Goal: Information Seeking & Learning: Compare options

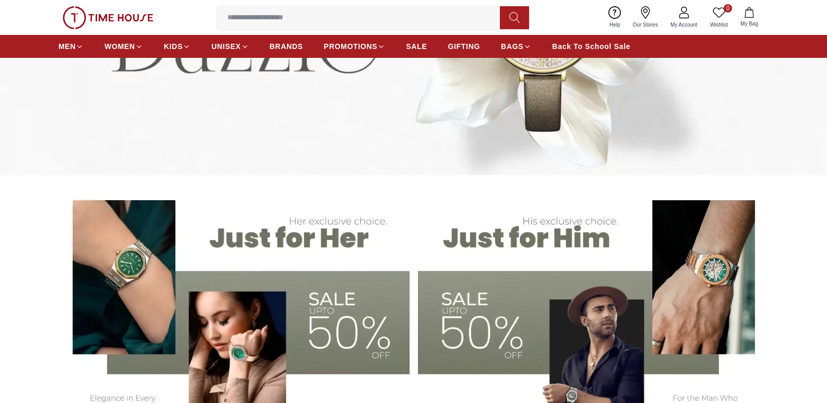
scroll to position [52, 0]
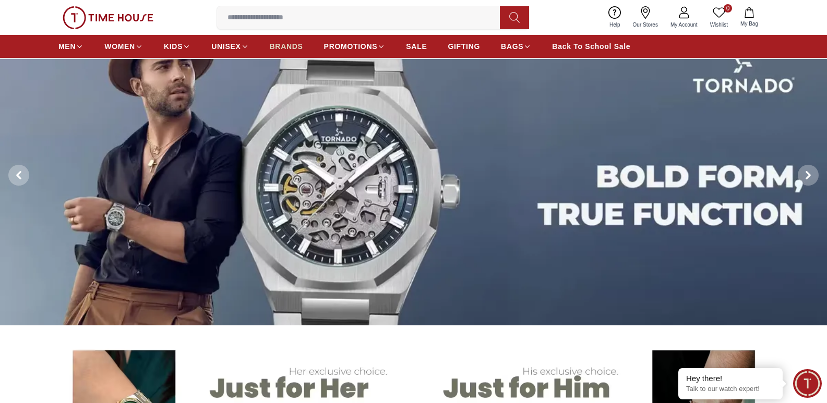
click at [277, 44] on span "BRANDS" at bounding box center [286, 46] width 33 height 10
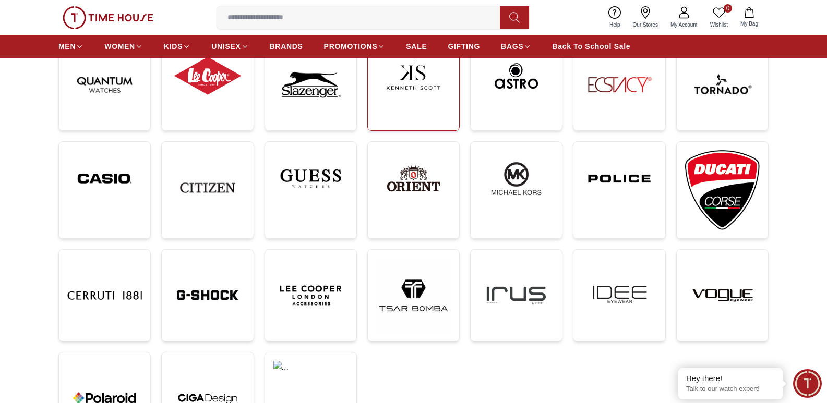
scroll to position [209, 0]
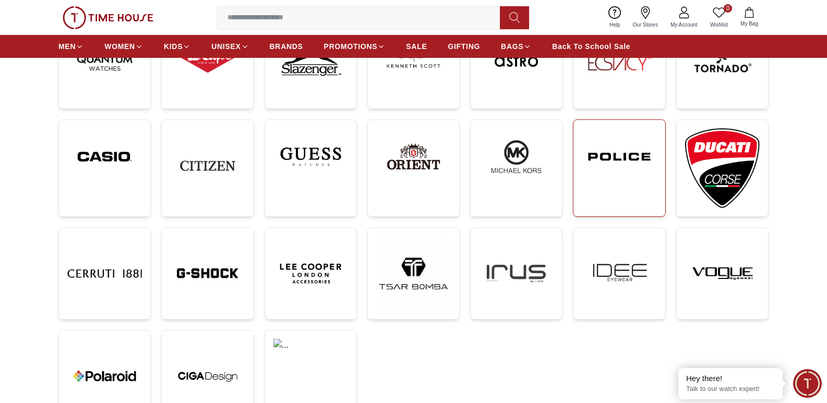
click at [607, 148] on img at bounding box center [619, 156] width 75 height 57
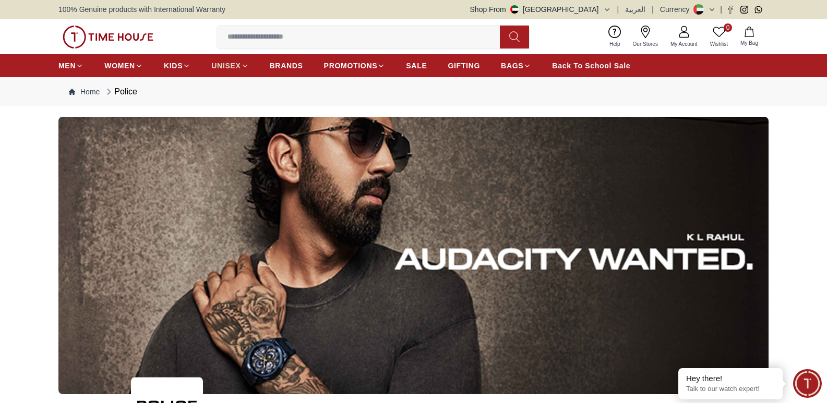
scroll to position [209, 0]
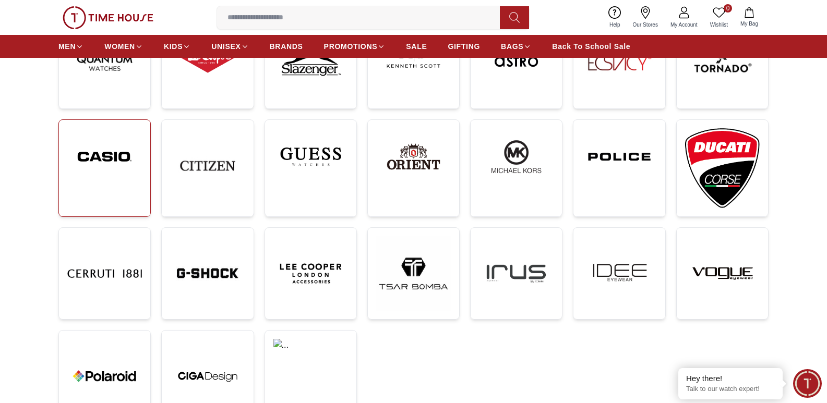
click at [119, 159] on img at bounding box center [104, 156] width 75 height 57
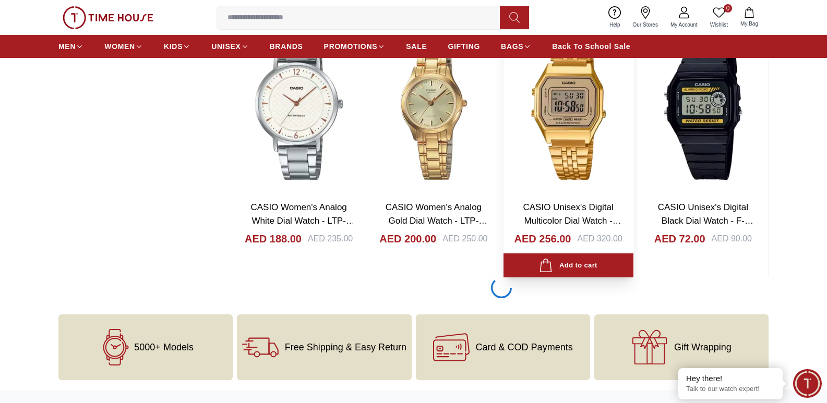
scroll to position [1863, 0]
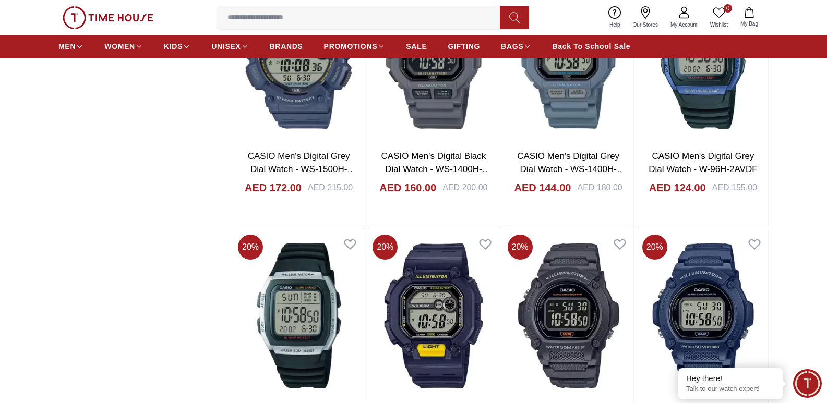
scroll to position [3949, 0]
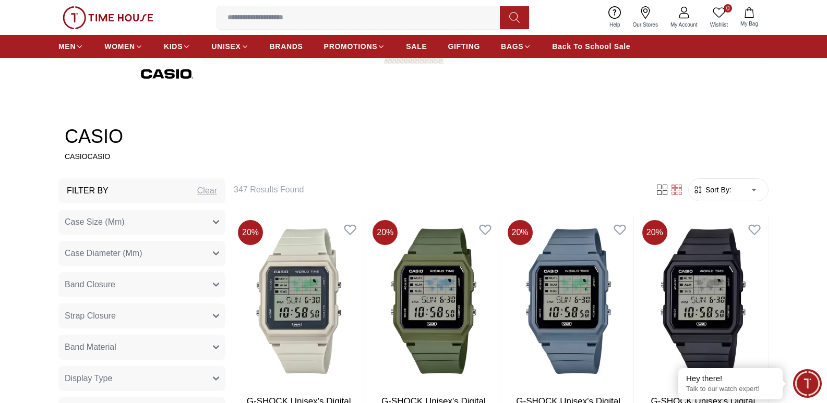
scroll to position [246, 0]
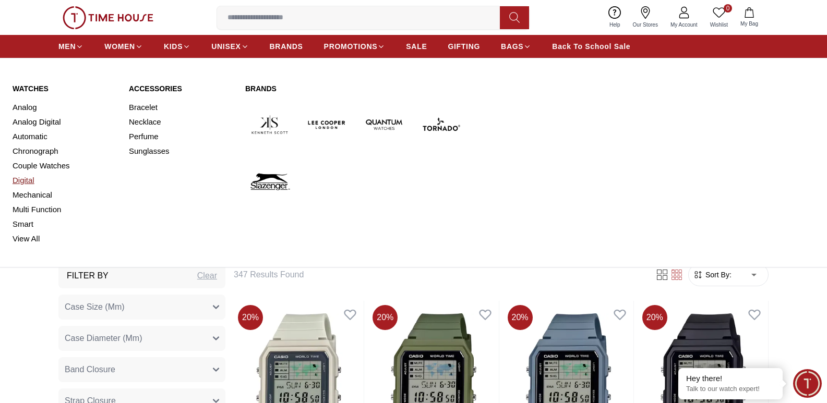
click at [24, 182] on link "Digital" at bounding box center [65, 180] width 104 height 15
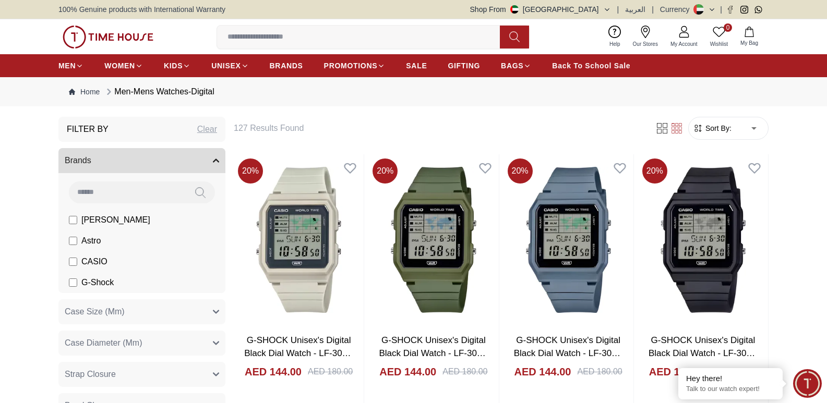
click at [87, 282] on span "G-Shock" at bounding box center [97, 282] width 32 height 13
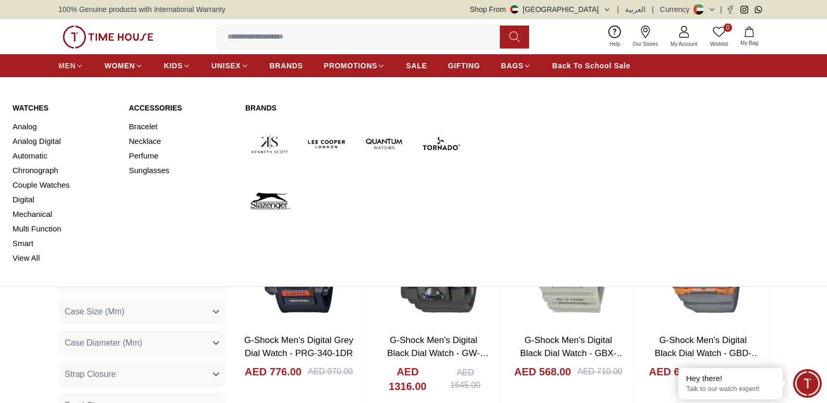
click at [74, 66] on span "MEN" at bounding box center [66, 66] width 17 height 10
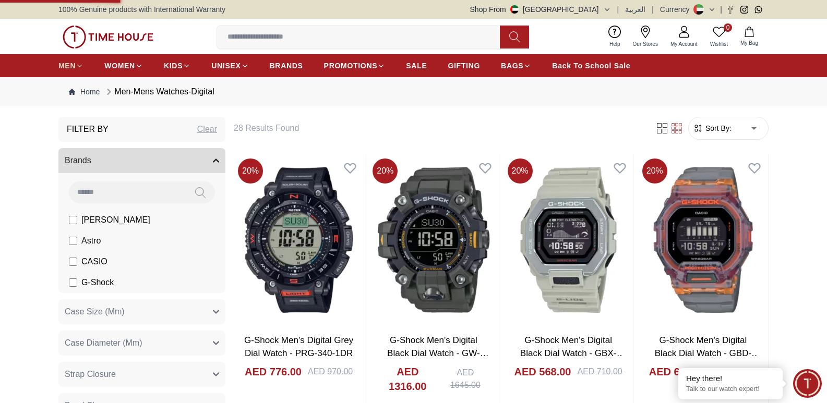
click at [77, 63] on icon at bounding box center [80, 66] width 8 height 8
click at [68, 64] on span "MEN" at bounding box center [66, 66] width 17 height 10
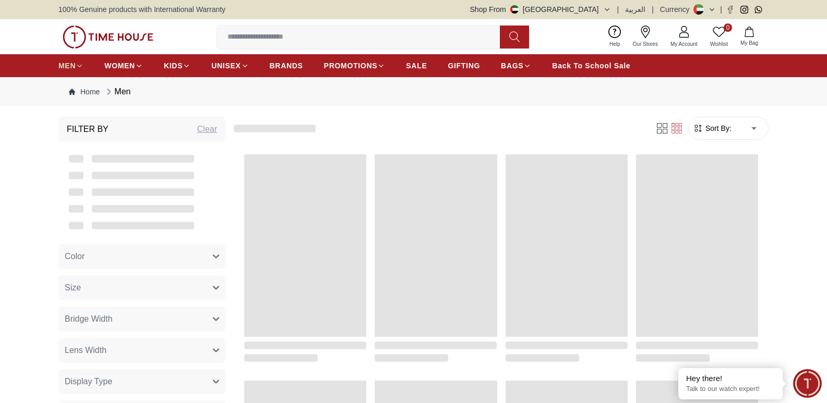
click at [81, 66] on icon at bounding box center [80, 66] width 8 height 8
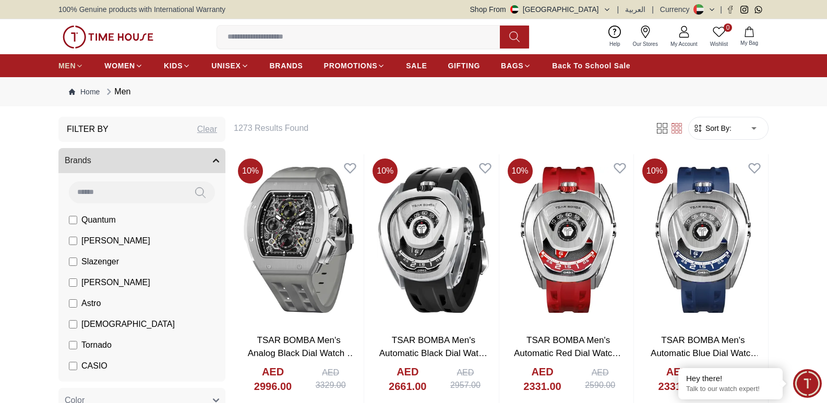
click at [83, 65] on icon at bounding box center [80, 66] width 8 height 8
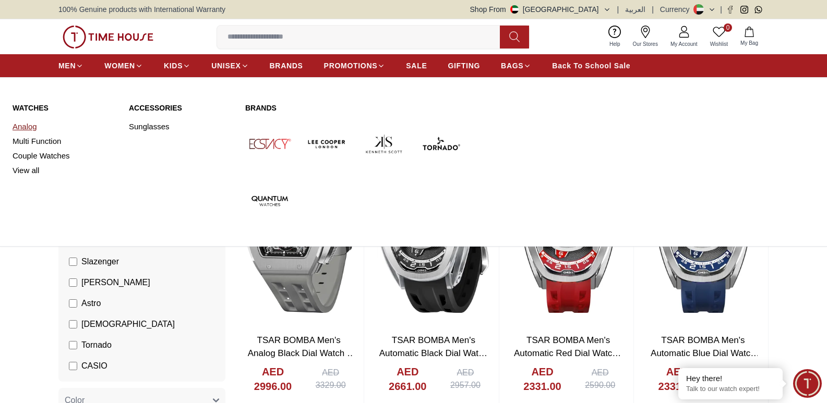
click at [25, 122] on link "Analog" at bounding box center [65, 126] width 104 height 15
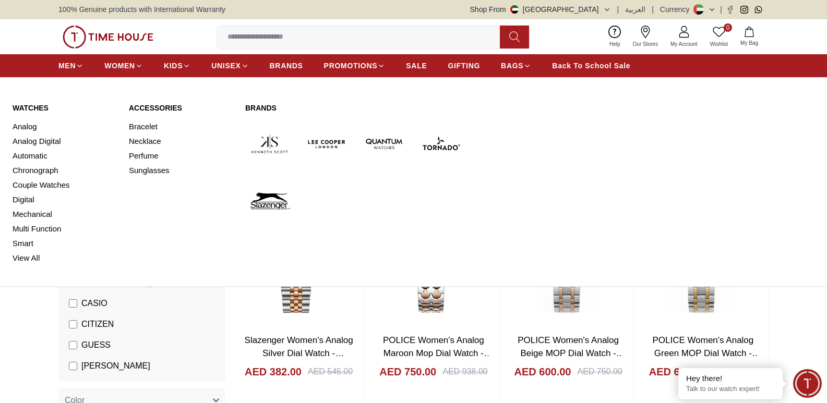
click at [49, 156] on link "Automatic" at bounding box center [65, 156] width 104 height 15
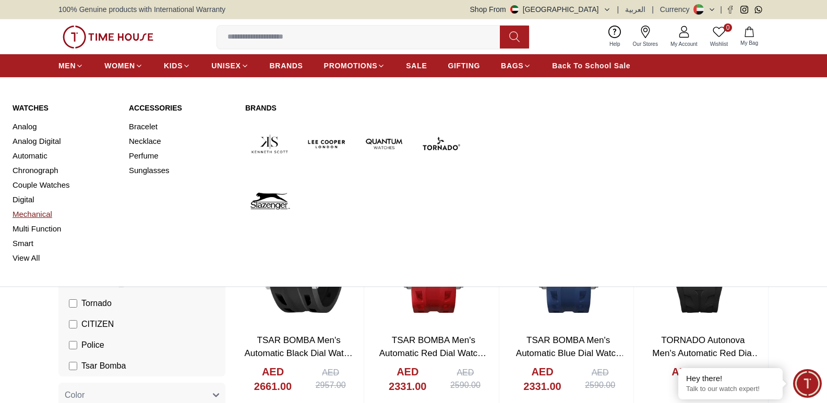
click at [33, 213] on link "Mechanical" at bounding box center [65, 214] width 104 height 15
